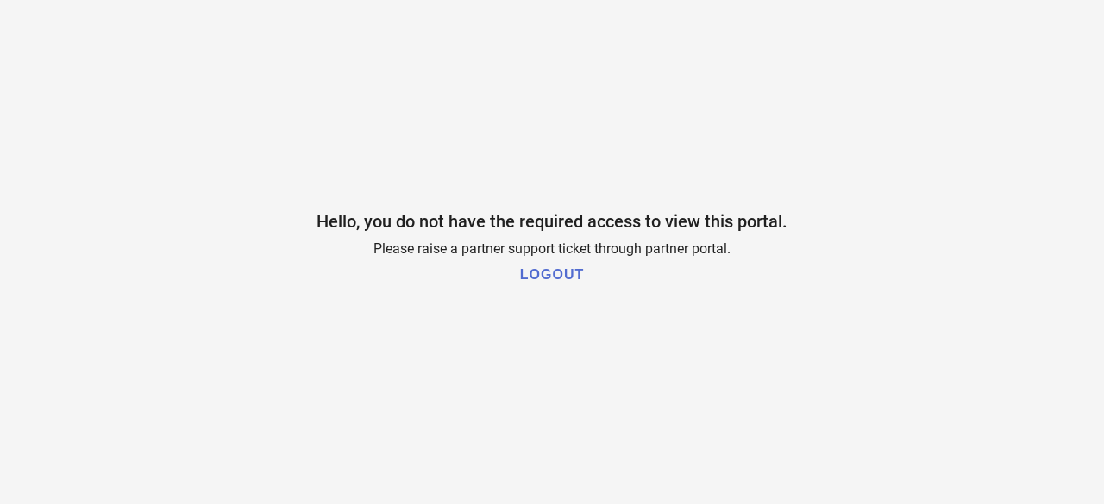
click at [566, 279] on h1 "LOGOUT" at bounding box center [552, 275] width 64 height 16
